Goal: Ask a question

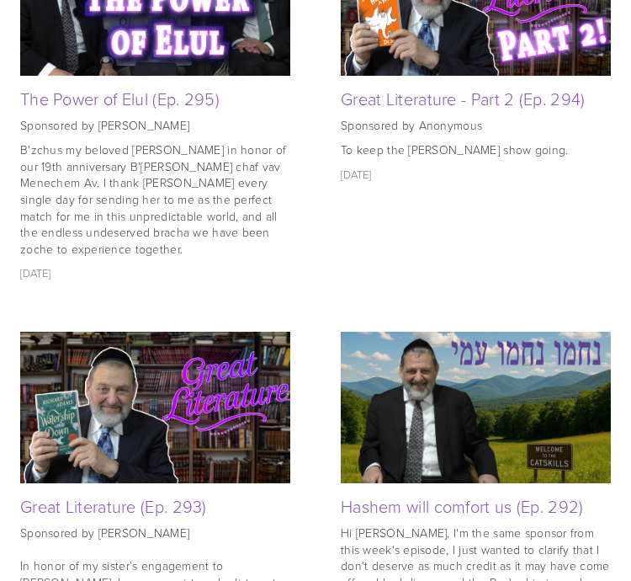
scroll to position [1408, 0]
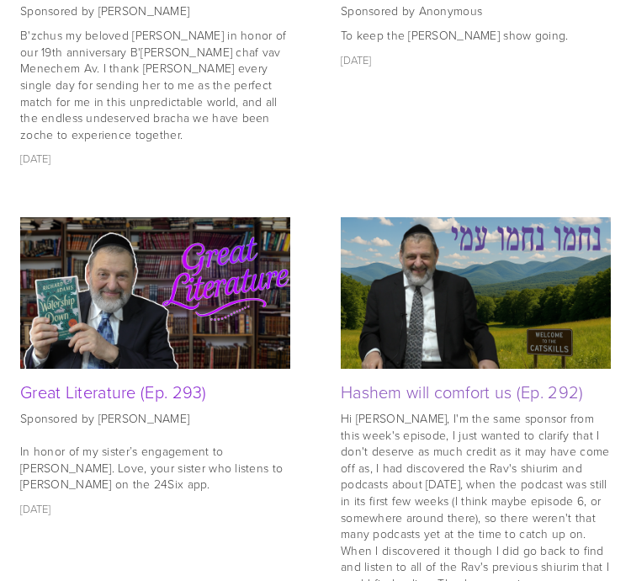
click at [145, 379] on link "Great Literature (Ep. 293)" at bounding box center [113, 391] width 187 height 24
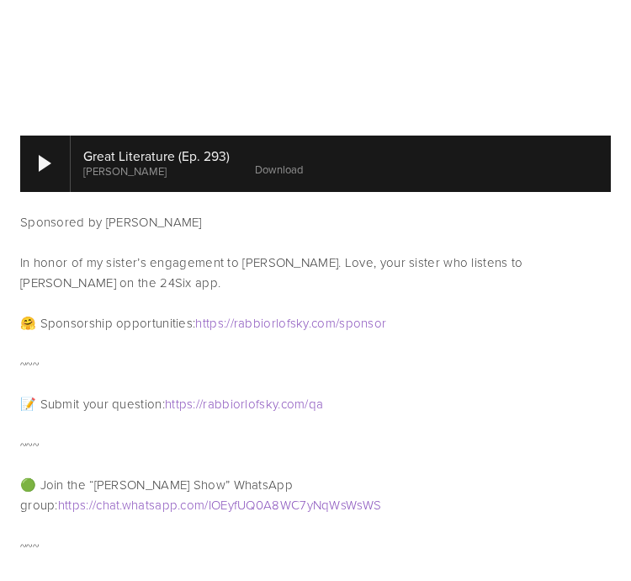
scroll to position [926, 0]
click at [268, 406] on span "rabbiorlofsky" at bounding box center [240, 404] width 75 height 18
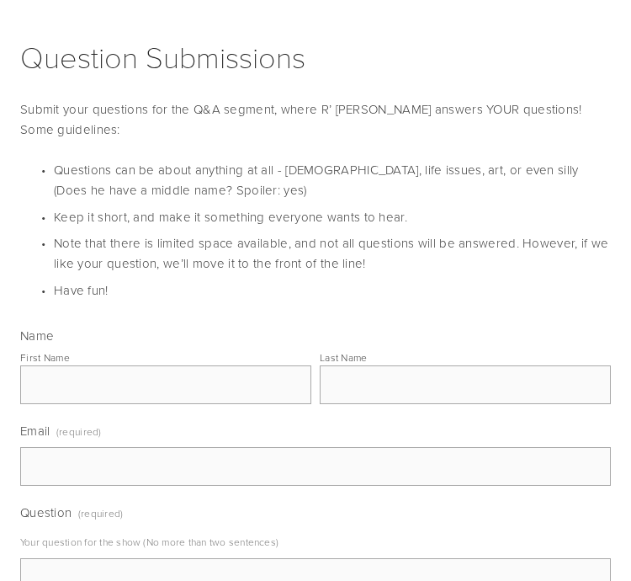
scroll to position [396, 0]
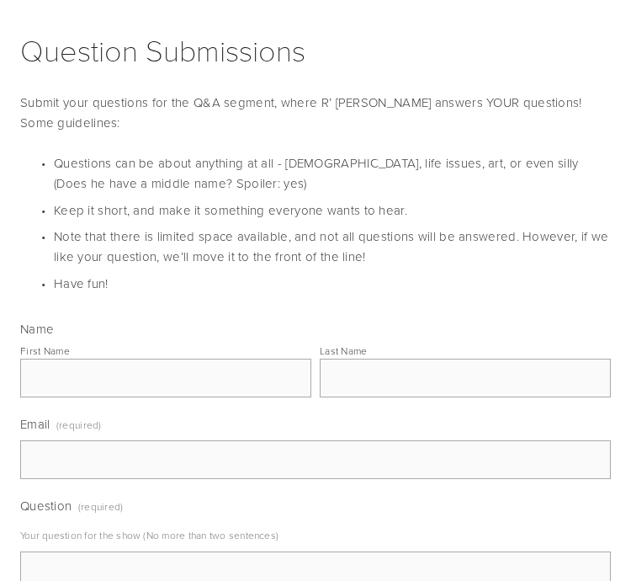
click at [223, 372] on input "First Name" at bounding box center [165, 377] width 291 height 39
type input "Shmuel"
click at [395, 359] on input "Last Name" at bounding box center [465, 377] width 291 height 39
type input "Morgenbesser"
click at [169, 461] on input "Email (required)" at bounding box center [315, 459] width 591 height 39
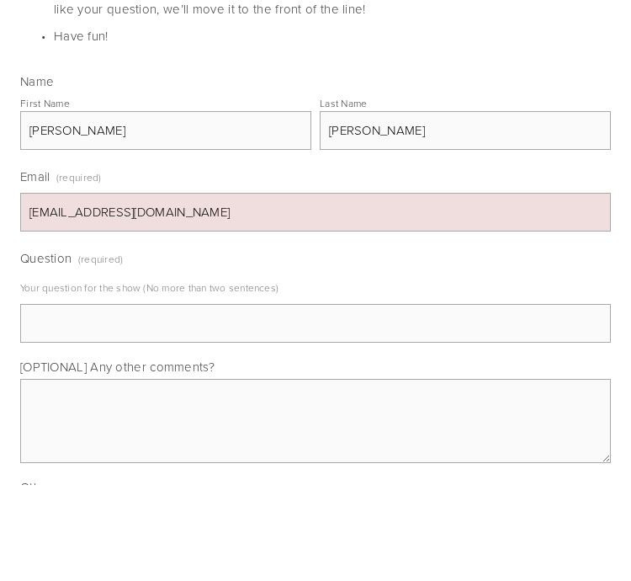
scroll to position [573, 0]
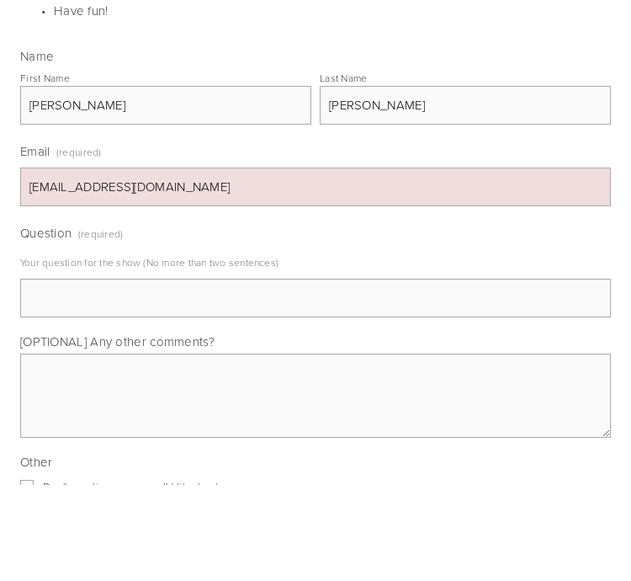
type input "smorgenbesser@gmail.com"
click at [278, 374] on input "Question (required)" at bounding box center [315, 393] width 591 height 39
click at [368, 345] on p "Your question for the show (No more than two sentences)" at bounding box center [315, 358] width 591 height 26
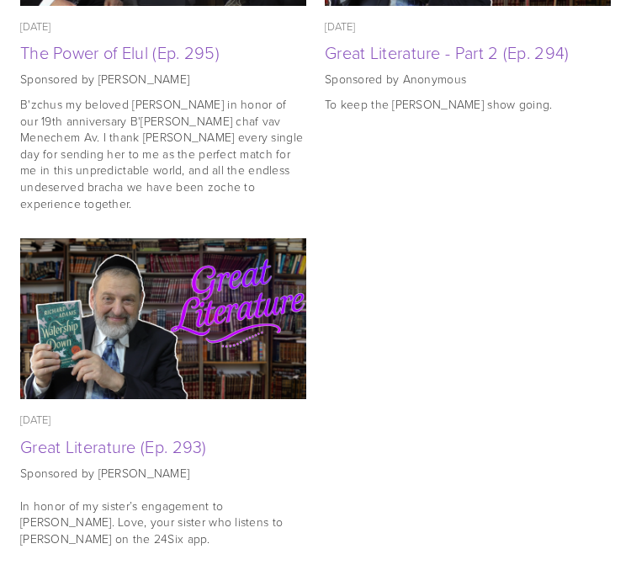
scroll to position [1913, 0]
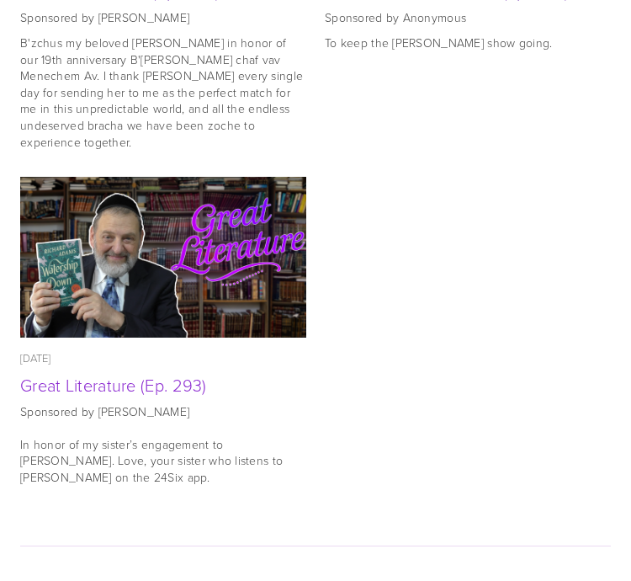
click at [180, 373] on link "Great Literature (Ep. 293)" at bounding box center [113, 385] width 187 height 24
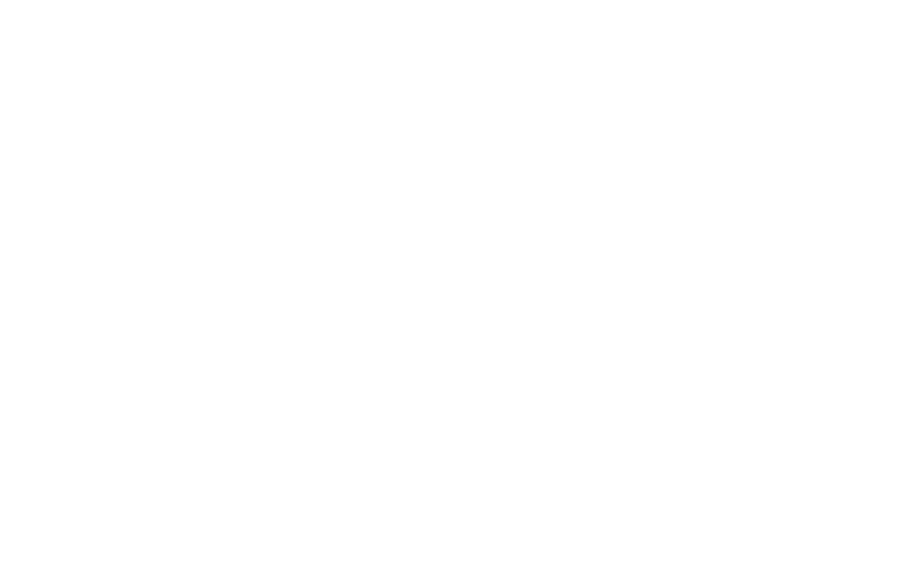
scroll to position [2853, 0]
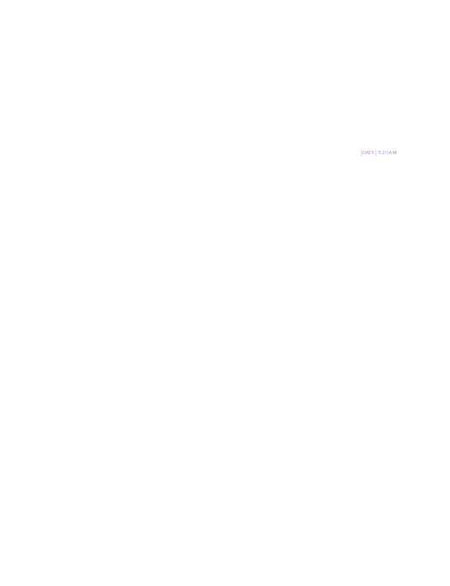
scroll to position [0, 0]
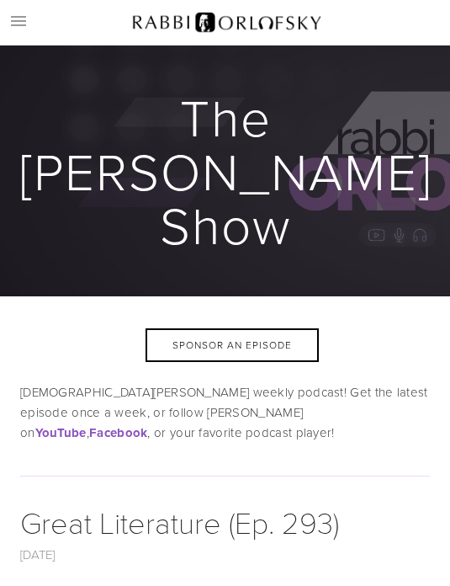
click at [9, 28] on span at bounding box center [18, 21] width 27 height 27
